Goal: Task Accomplishment & Management: Use online tool/utility

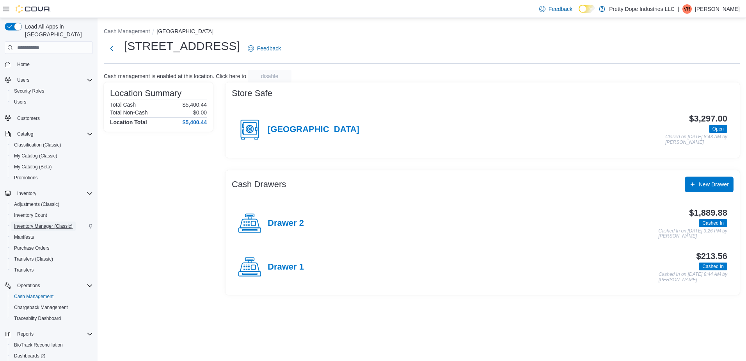
click at [43, 223] on span "Inventory Manager (Classic)" at bounding box center [43, 226] width 59 height 6
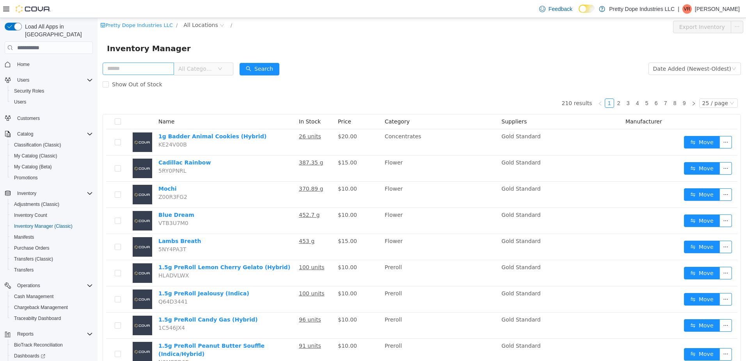
click at [160, 67] on input "text" at bounding box center [138, 68] width 71 height 12
type input "*****"
click at [271, 69] on button "Search" at bounding box center [260, 69] width 40 height 12
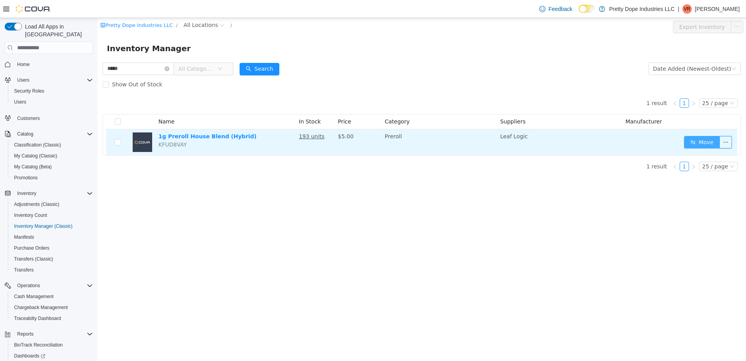
click at [714, 140] on button "Move" at bounding box center [702, 142] width 36 height 12
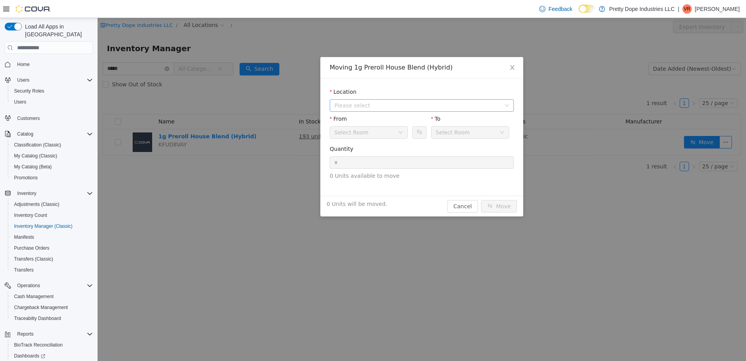
click at [449, 105] on span "Please select" at bounding box center [417, 105] width 166 height 8
click at [377, 132] on span "[STREET_ADDRESS]" at bounding box center [377, 133] width 54 height 6
drag, startPoint x: 370, startPoint y: 167, endPoint x: 263, endPoint y: 155, distance: 107.9
click at [263, 155] on div "Moving 1g Preroll House Blend (Hybrid) Location [STREET_ADDRESS] From Back Stoc…" at bounding box center [422, 189] width 648 height 343
click at [467, 208] on button "Cancel" at bounding box center [462, 206] width 31 height 12
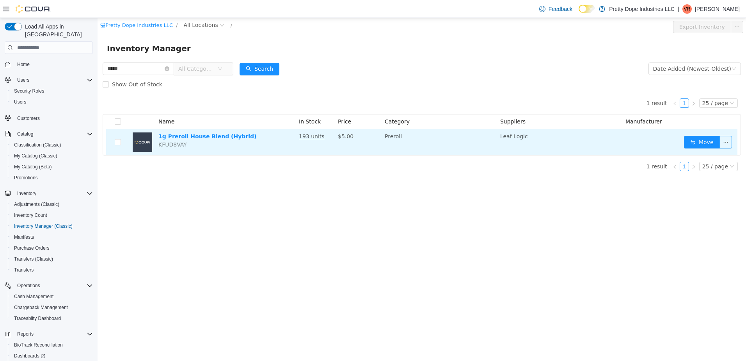
click at [728, 139] on button "button" at bounding box center [725, 142] width 12 height 12
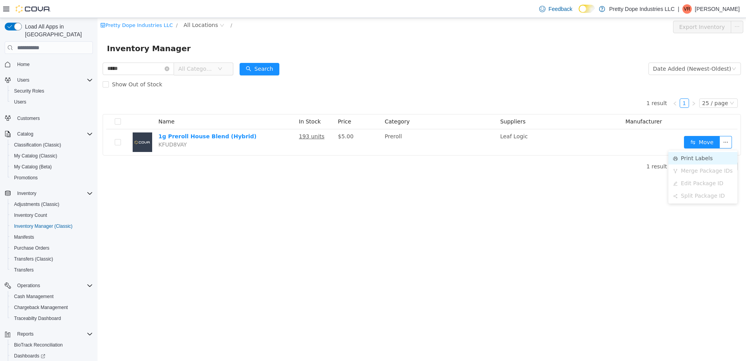
click at [699, 156] on li "Print Labels" at bounding box center [702, 158] width 69 height 12
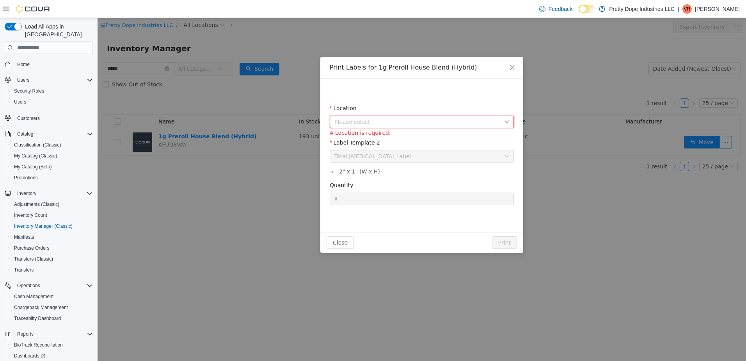
click at [362, 119] on span "Please select" at bounding box center [417, 122] width 166 height 8
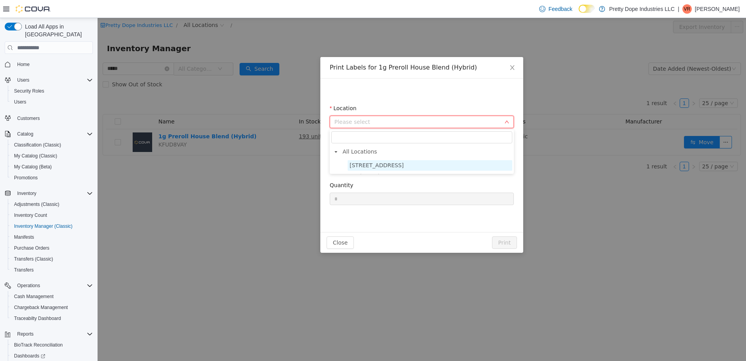
click at [370, 167] on span "[STREET_ADDRESS]" at bounding box center [377, 165] width 54 height 6
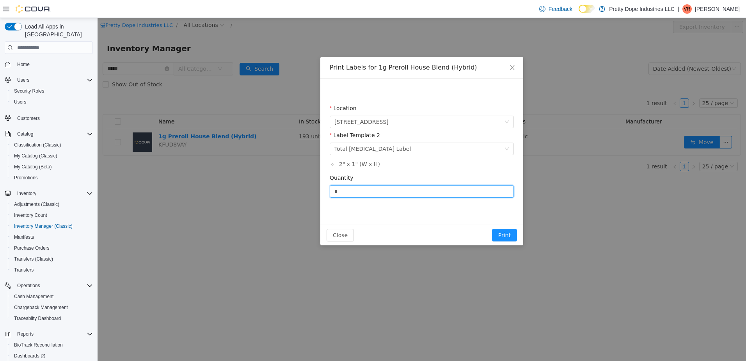
drag, startPoint x: 349, startPoint y: 189, endPoint x: 199, endPoint y: 165, distance: 152.5
click at [237, 189] on div "Print Labels for 1g Preroll House Blend (Hybrid) Location [STREET_ADDRESS] Labe…" at bounding box center [422, 189] width 648 height 343
type input "**"
click at [504, 234] on button "Print" at bounding box center [504, 235] width 25 height 12
